Goal: Task Accomplishment & Management: Manage account settings

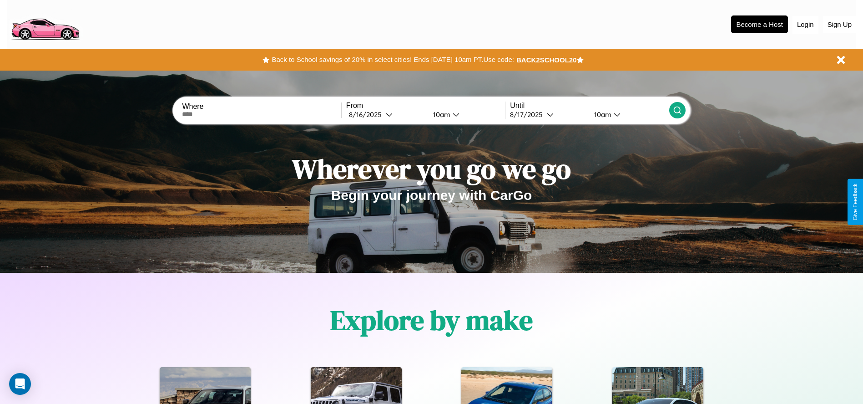
click at [805, 24] on button "Login" at bounding box center [806, 24] width 26 height 17
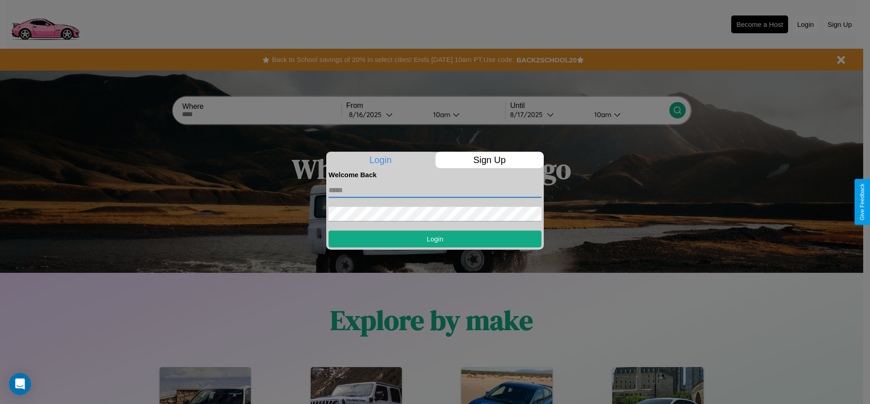
click at [435, 190] on input "text" at bounding box center [434, 190] width 213 height 15
type input "**********"
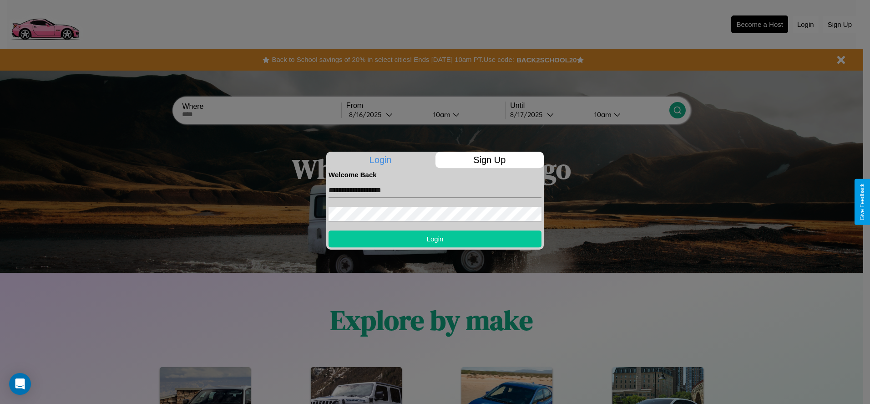
click at [435, 238] on button "Login" at bounding box center [434, 238] width 213 height 17
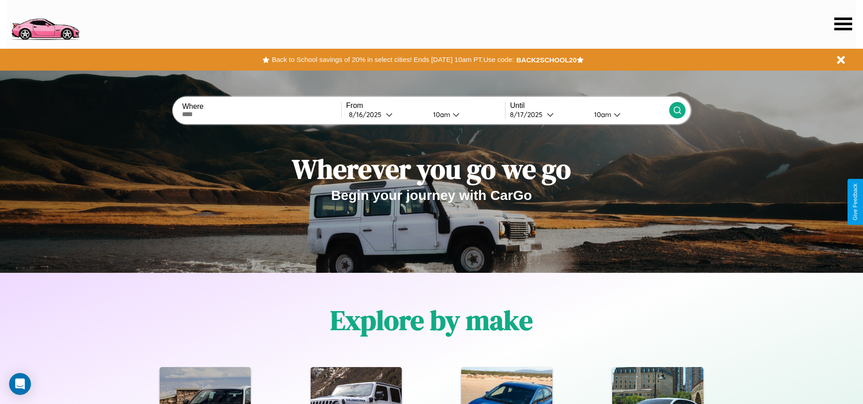
click at [843, 24] on icon at bounding box center [843, 23] width 18 height 13
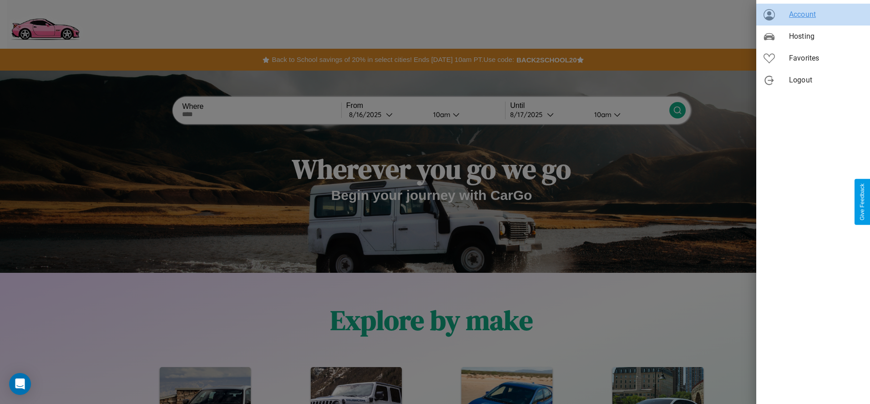
click at [813, 15] on span "Account" at bounding box center [826, 14] width 74 height 11
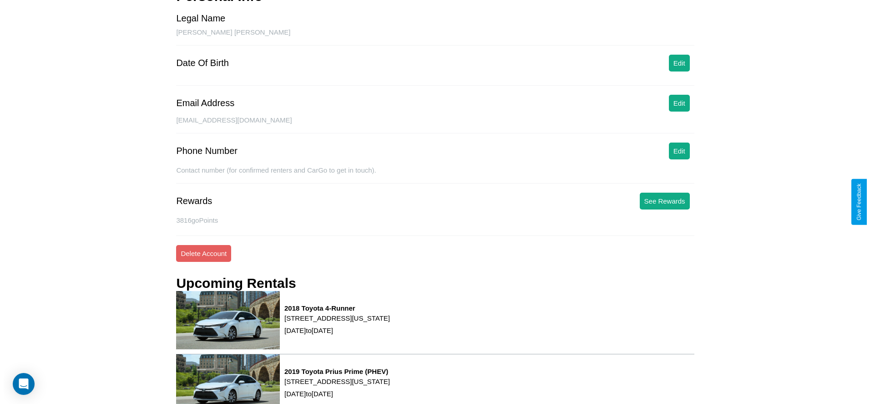
scroll to position [123, 0]
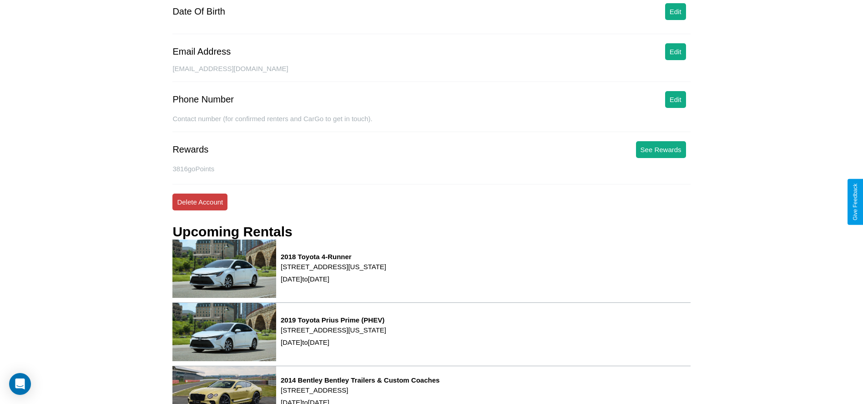
click at [200, 202] on button "Delete Account" at bounding box center [199, 201] width 55 height 17
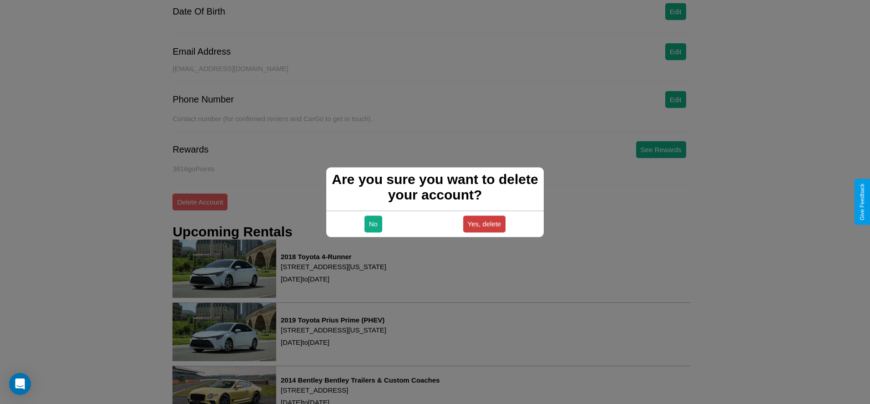
click at [484, 223] on button "Yes, delete" at bounding box center [484, 223] width 43 height 17
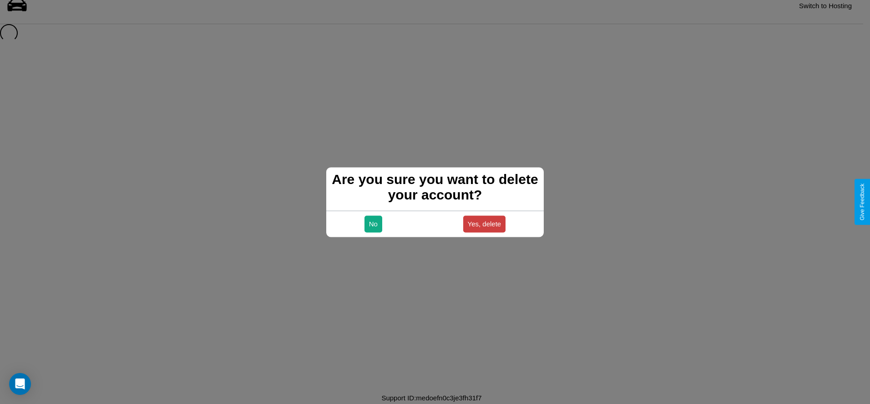
scroll to position [12, 0]
